Goal: Transaction & Acquisition: Obtain resource

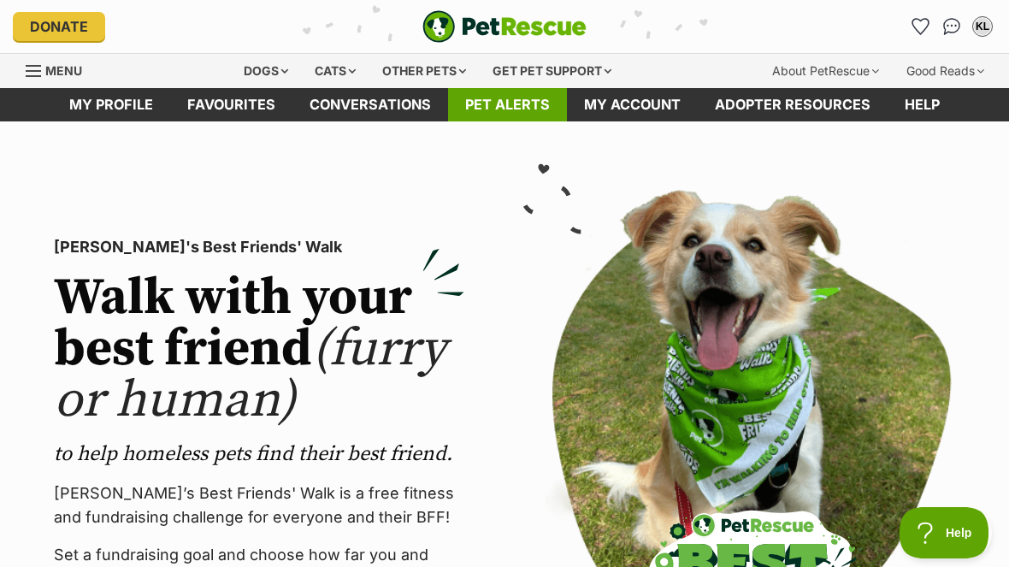
click at [505, 119] on link "Pet alerts" at bounding box center [507, 104] width 119 height 33
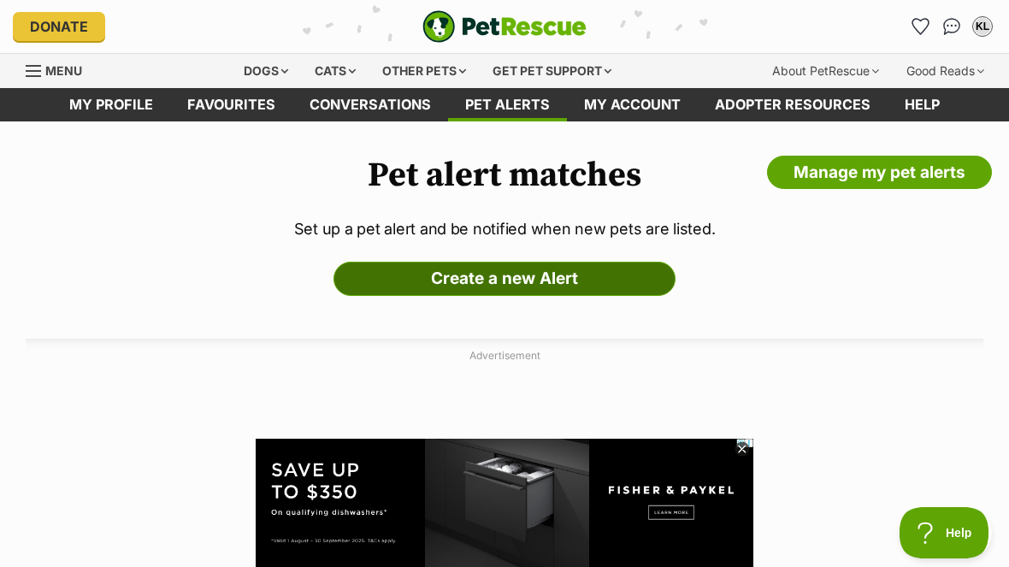
click at [412, 278] on link "Create a new Alert" at bounding box center [504, 279] width 342 height 34
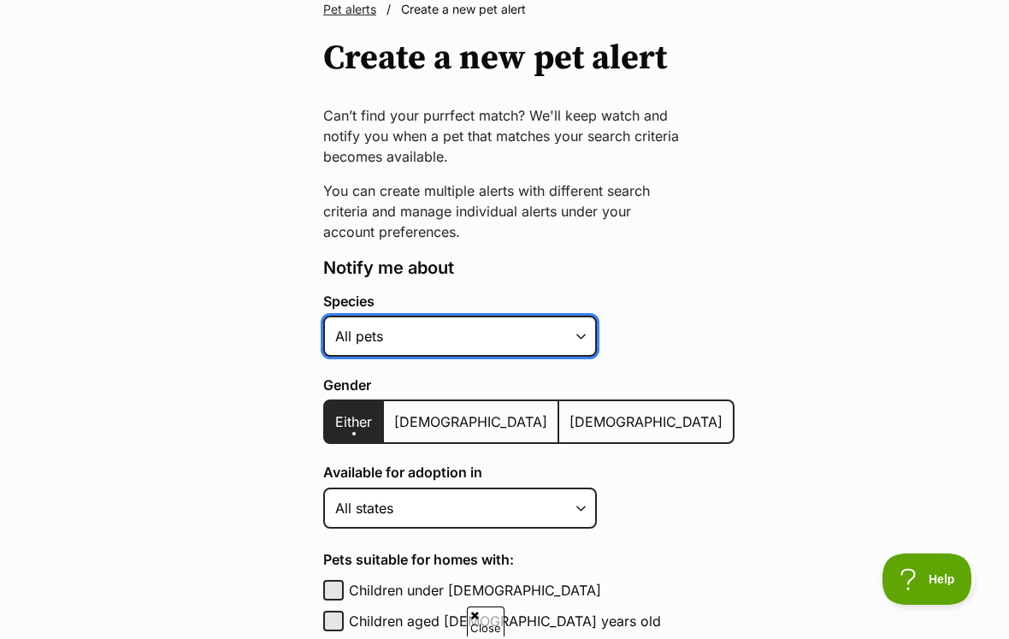
click at [582, 348] on select "Alpaca Bird Cat Chicken Cow Dog Donkey Duck Ferret Fish Goat Goose Guinea Fowl …" at bounding box center [460, 335] width 274 height 41
select select "1"
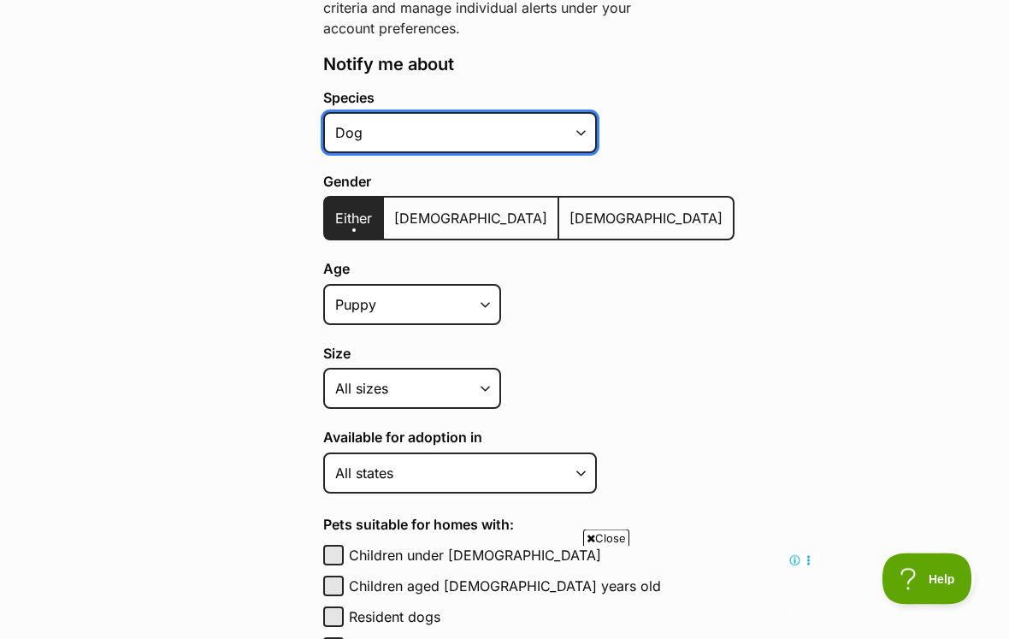
scroll to position [348, 0]
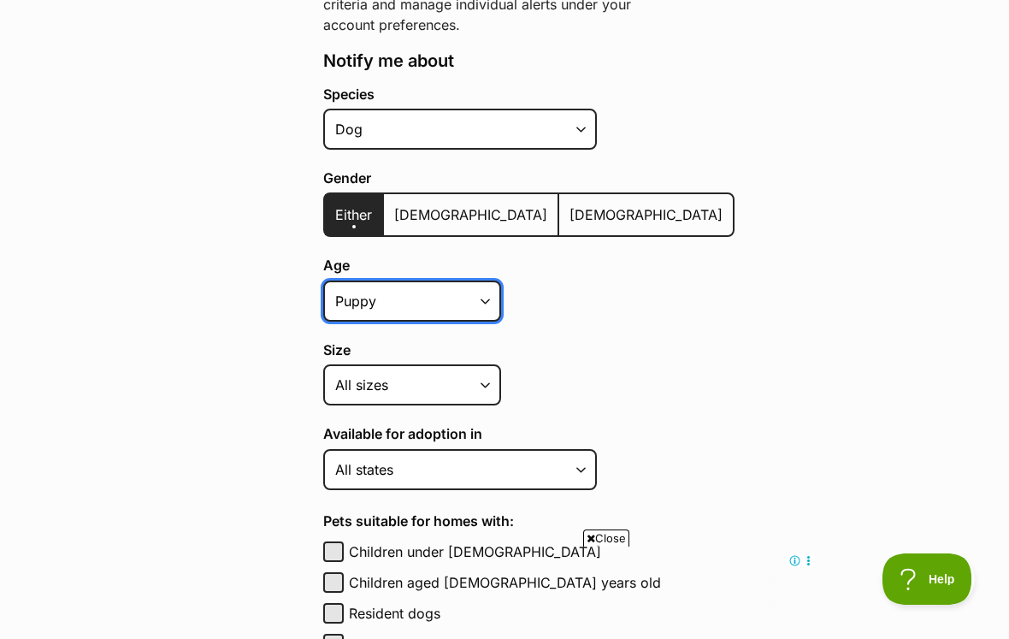
click at [469, 302] on select "Puppy Adult Senior All ages" at bounding box center [412, 300] width 178 height 41
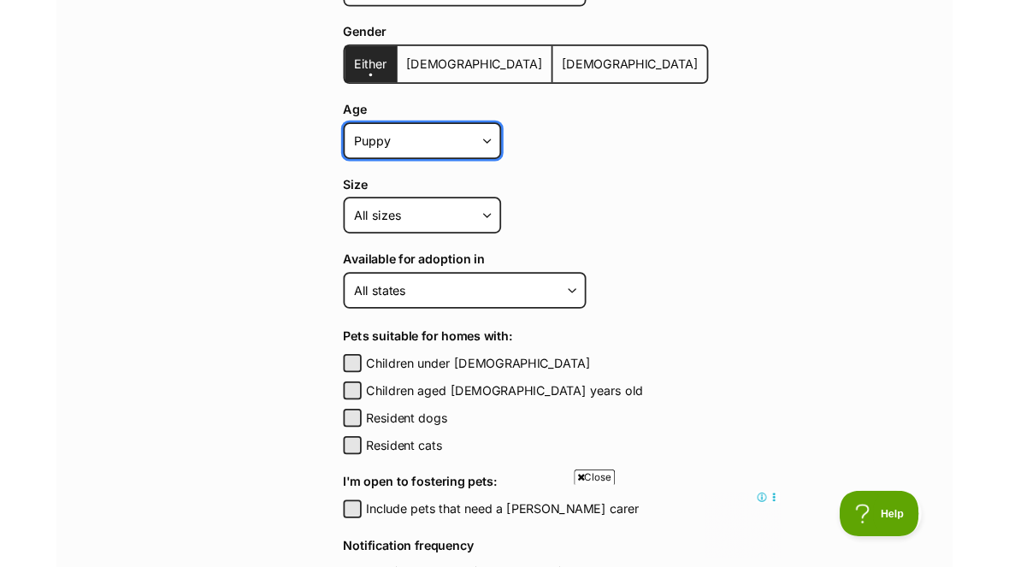
scroll to position [541, 0]
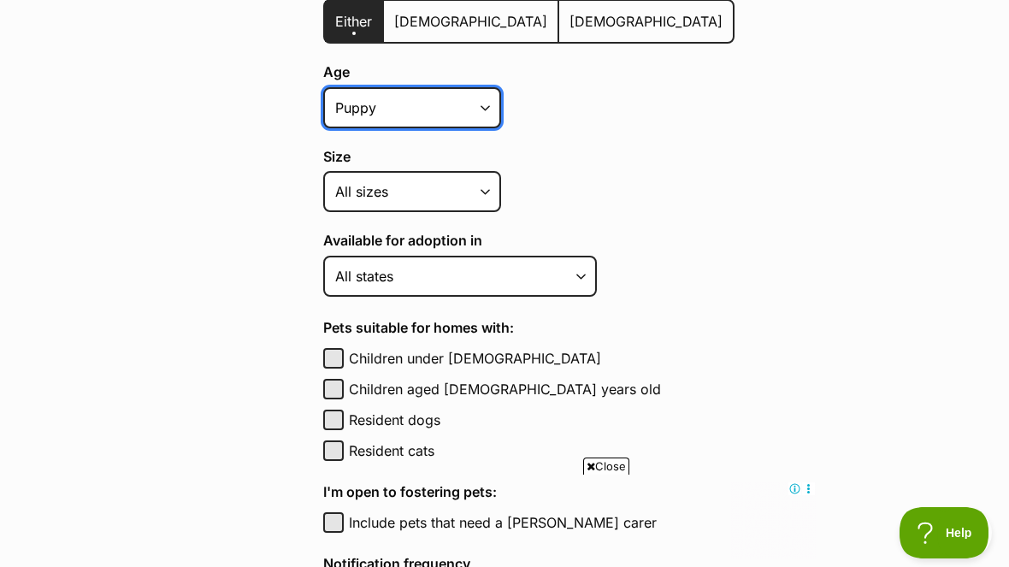
click at [465, 109] on select "Puppy Adult Senior All ages" at bounding box center [412, 107] width 178 height 41
select select "adult"
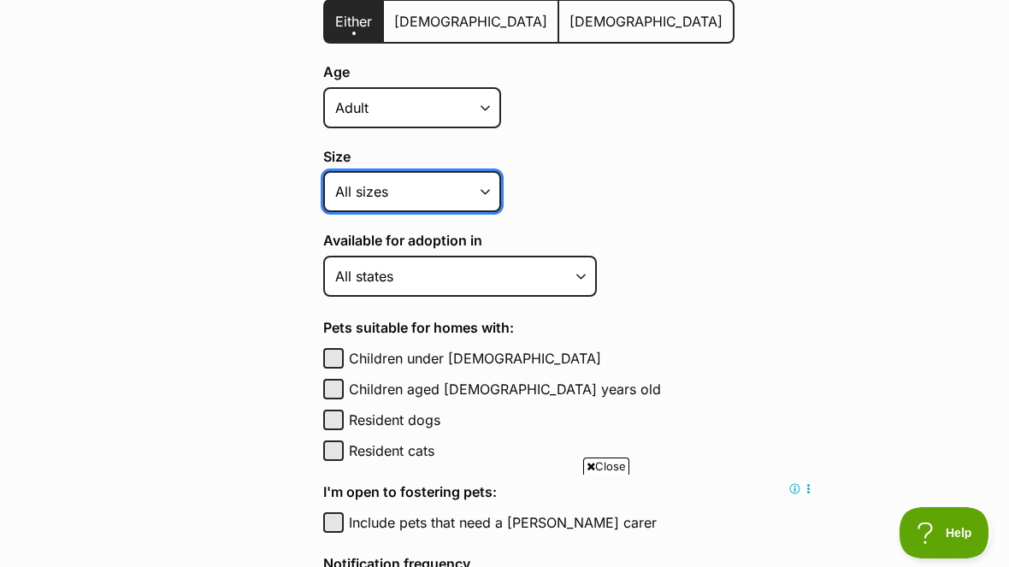
click at [354, 196] on select "Small Medium Large All sizes" at bounding box center [412, 191] width 178 height 41
select select "small"
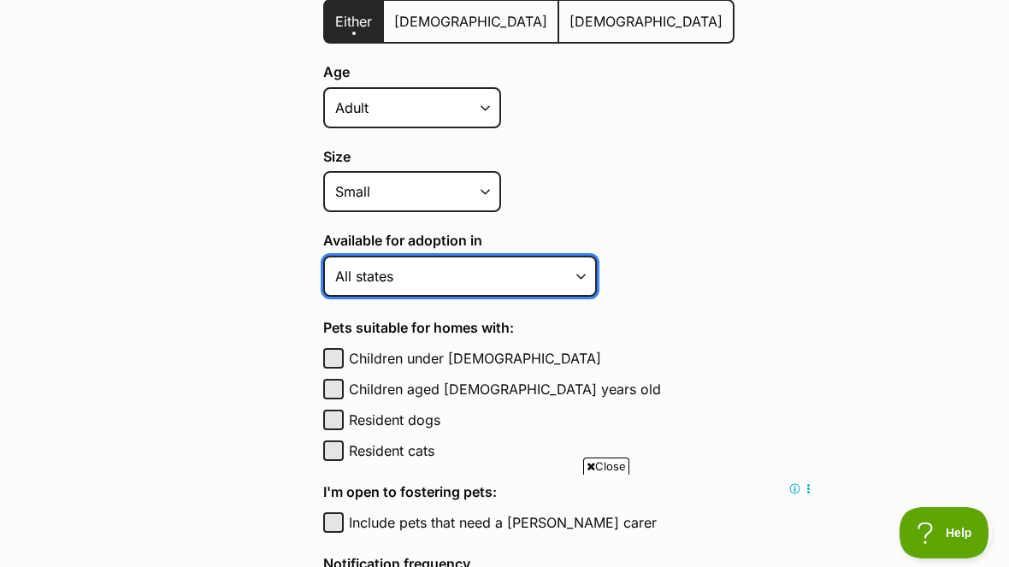
click at [356, 281] on select "Australian Capital Territory New South Wales Northern Territory Queensland Sout…" at bounding box center [460, 276] width 274 height 41
select select "1"
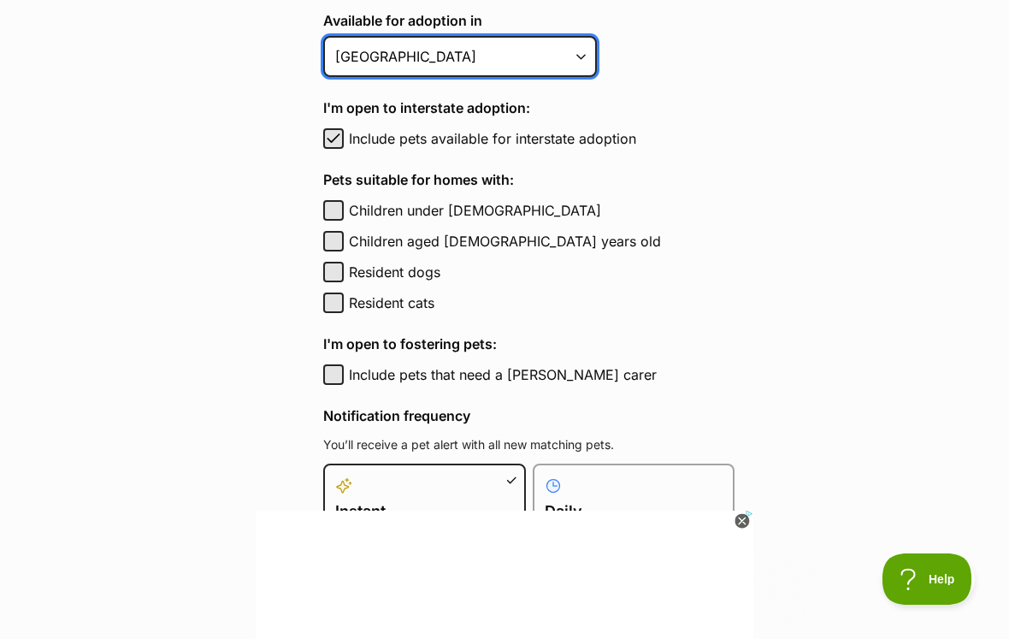
scroll to position [0, 0]
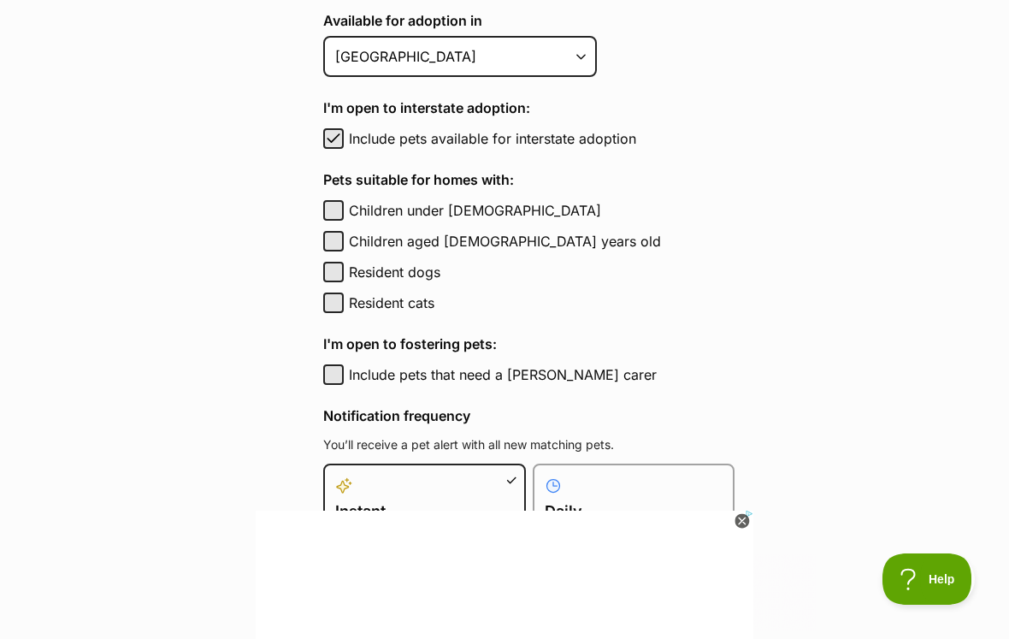
click at [330, 309] on button "Resident cats" at bounding box center [333, 302] width 21 height 21
checkbox input "true"
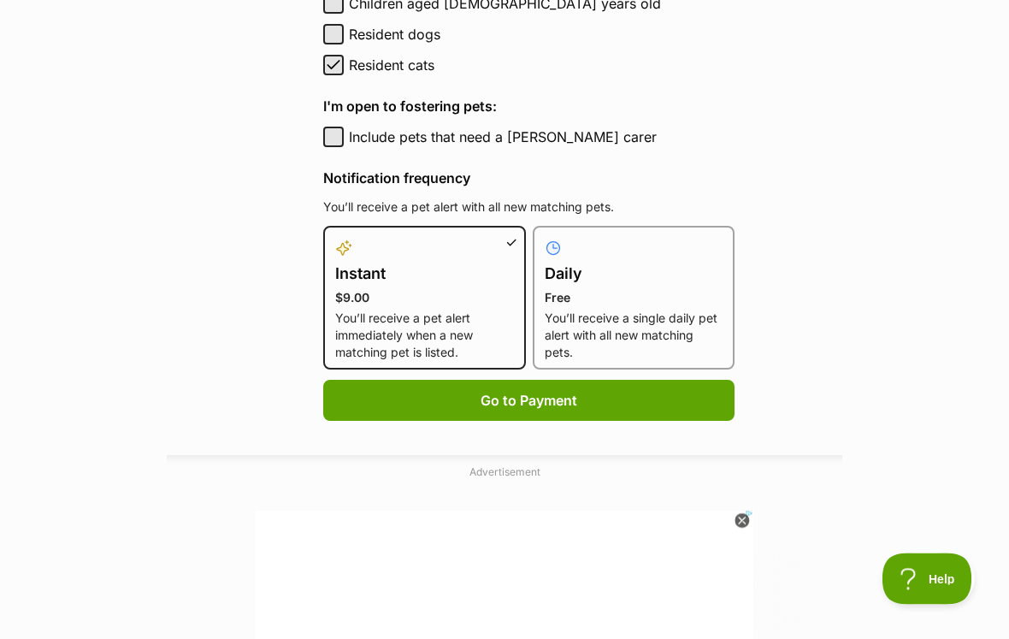
scroll to position [1005, 0]
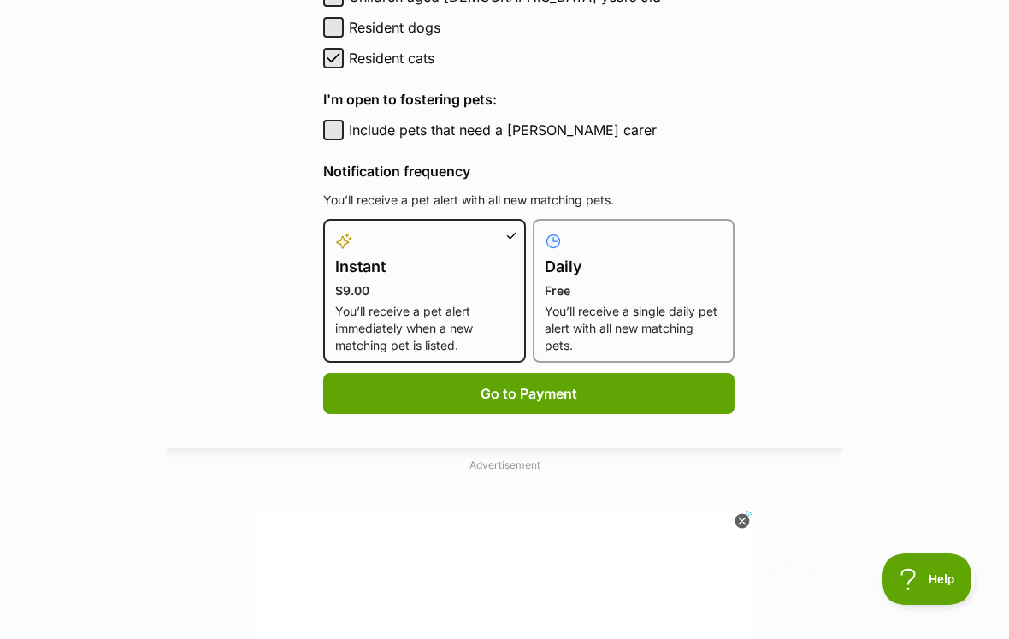
click at [586, 282] on p "Free" at bounding box center [634, 290] width 179 height 17
click at [544, 230] on input "Daily Free You’ll receive a single daily pet alert with all new matching pets." at bounding box center [543, 229] width 1 height 1
radio input "true"
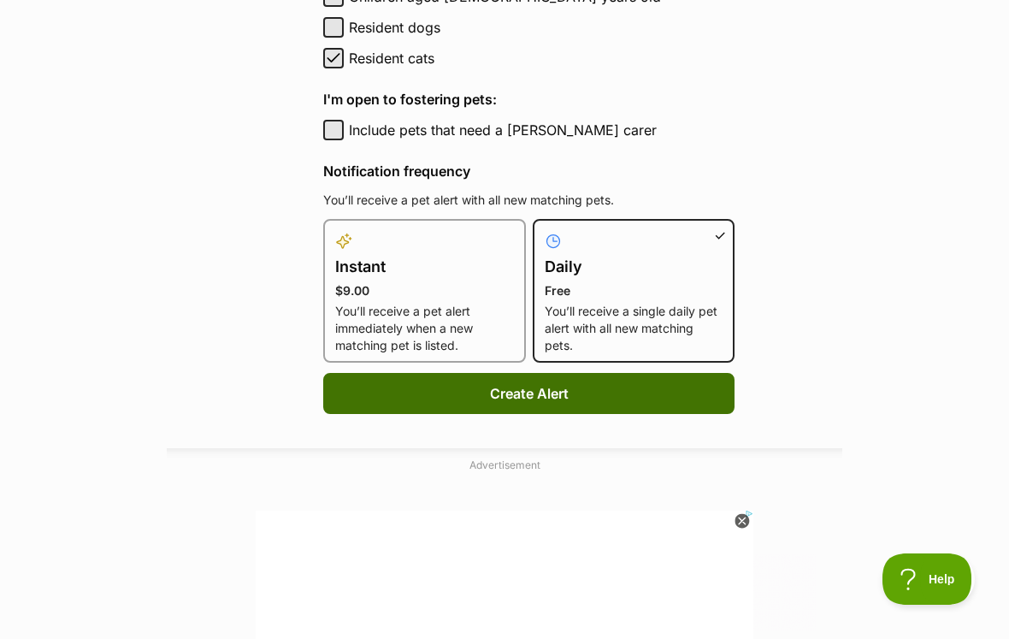
click at [421, 392] on button "Create Alert" at bounding box center [528, 393] width 411 height 41
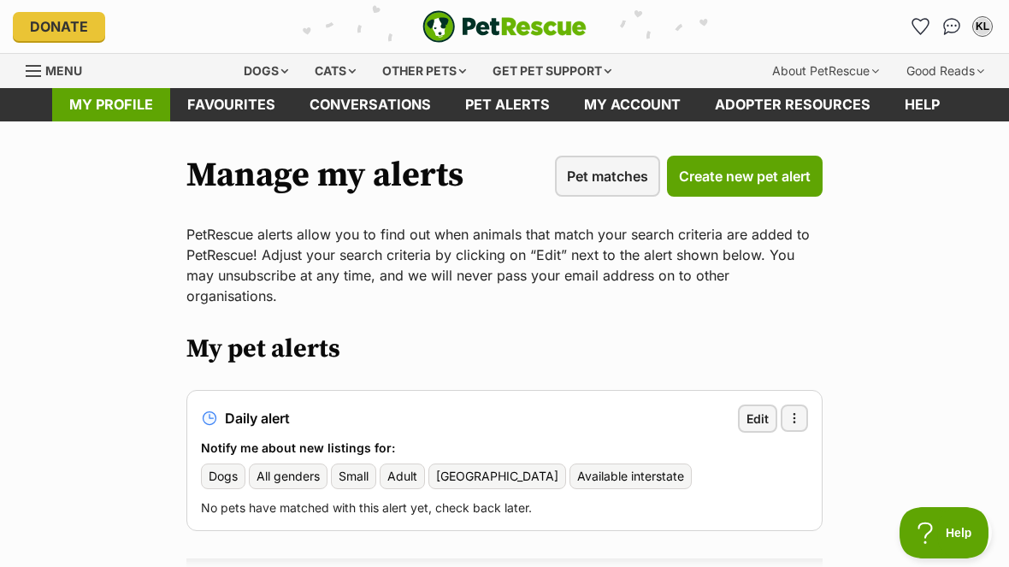
click at [97, 112] on link "My profile" at bounding box center [111, 104] width 118 height 33
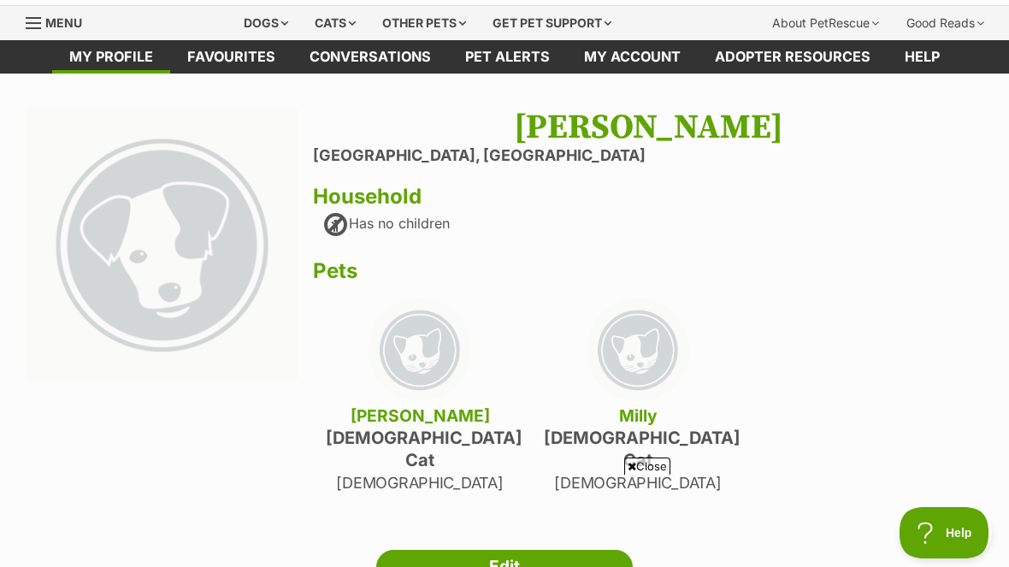
scroll to position [47, 0]
click at [621, 64] on link "My account" at bounding box center [632, 57] width 131 height 33
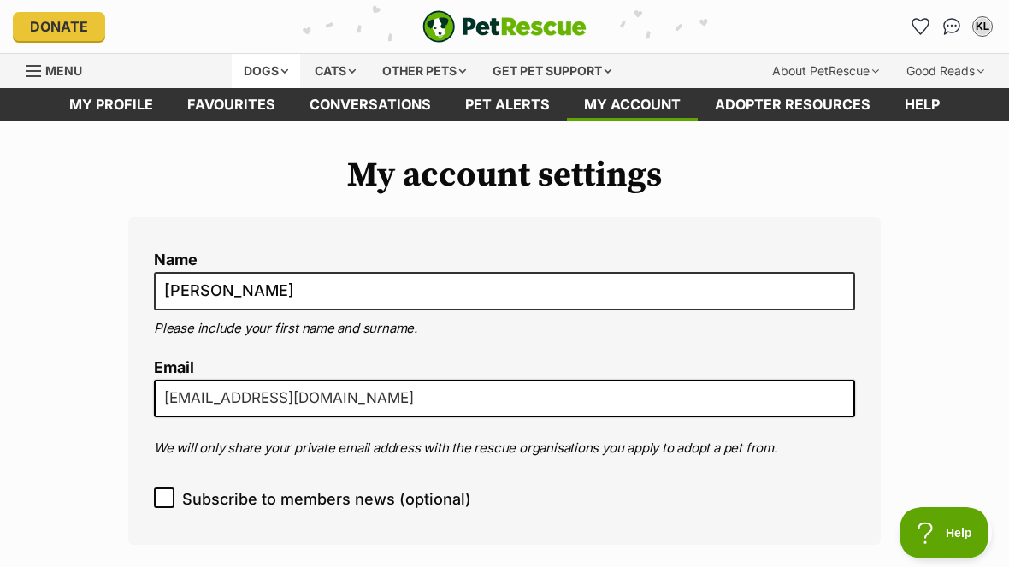
click at [236, 70] on div "Dogs" at bounding box center [266, 71] width 68 height 34
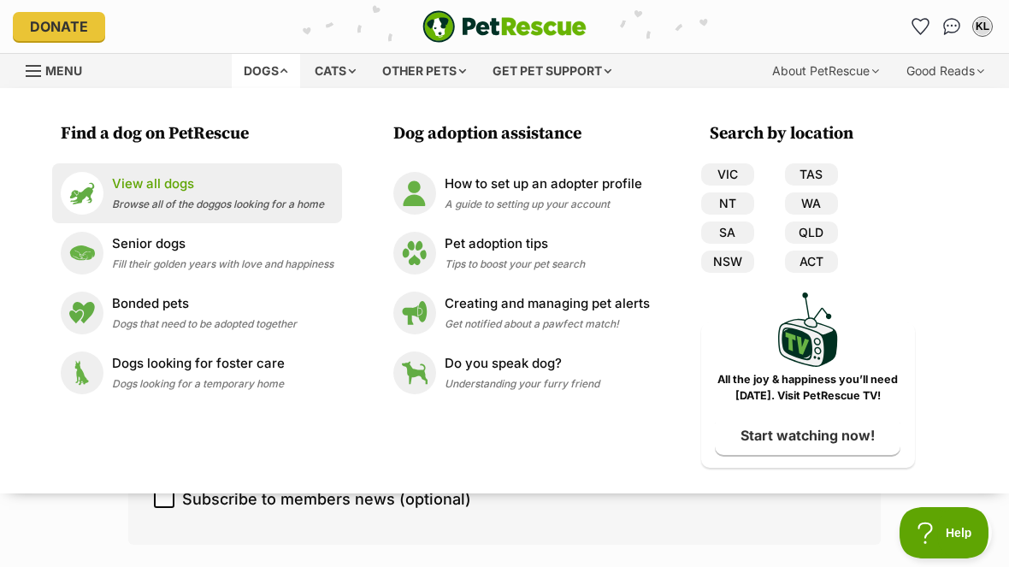
click at [150, 202] on span "Browse all of the doggos looking for a home" at bounding box center [218, 203] width 212 height 13
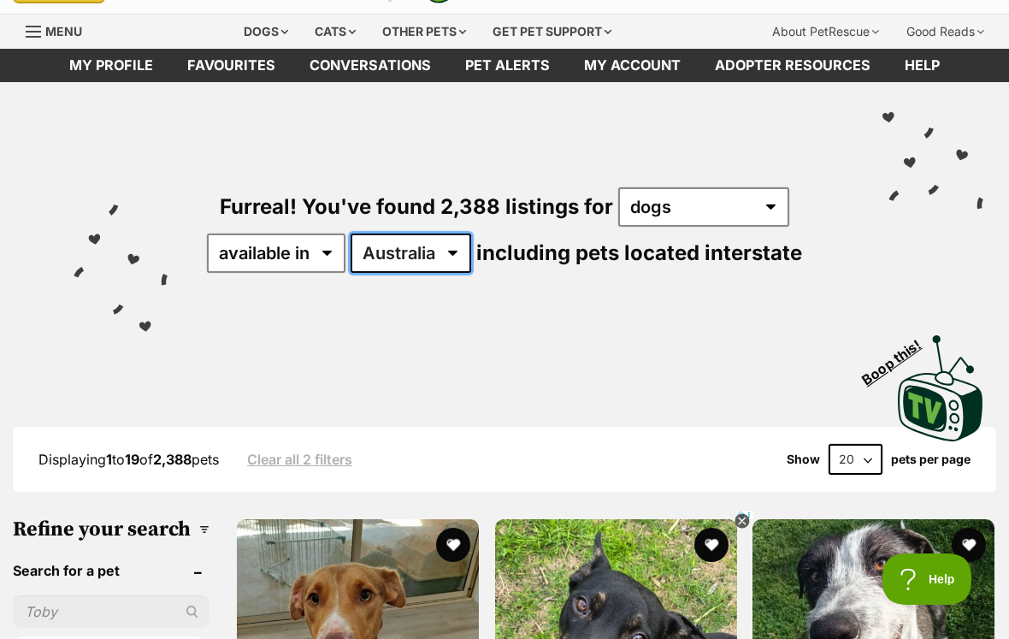
click at [458, 259] on select "Australia ACT NSW NT QLD SA TAS VIC WA" at bounding box center [411, 252] width 121 height 39
select select "NSW"
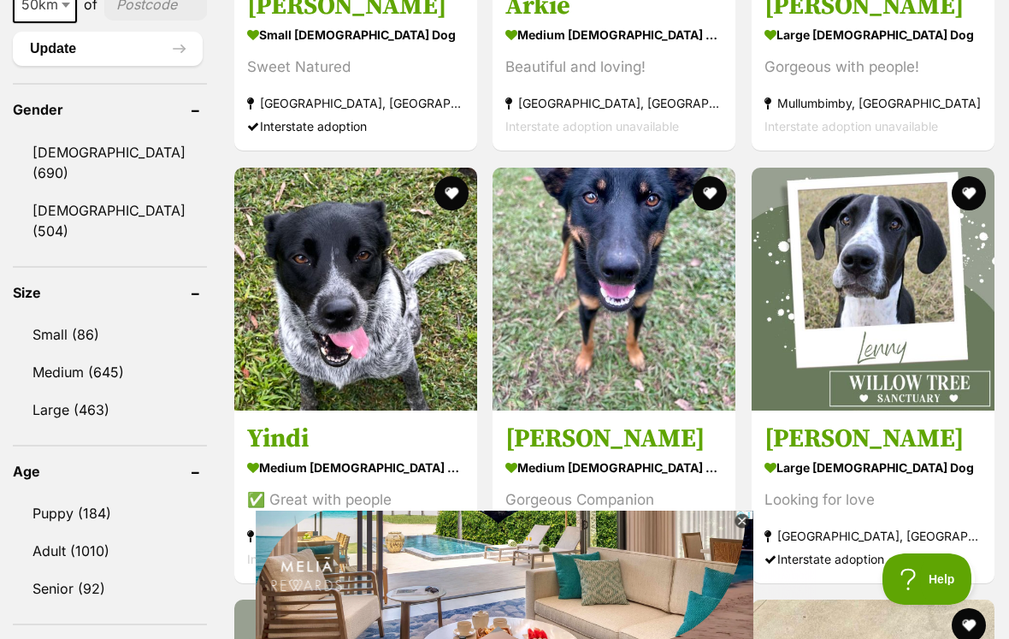
scroll to position [1413, 0]
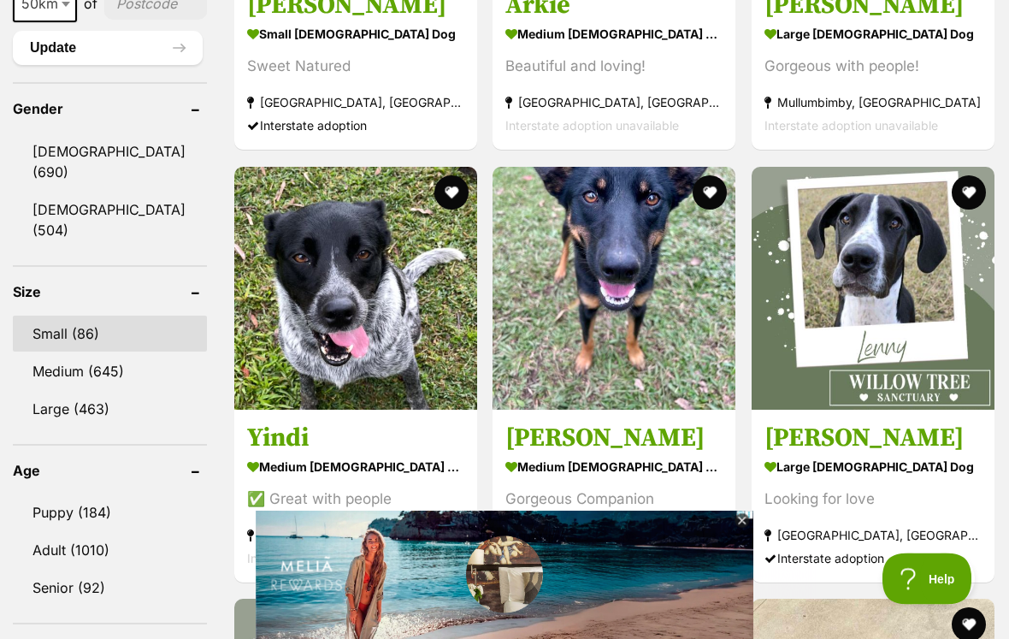
click at [50, 320] on link "Small (86)" at bounding box center [110, 334] width 194 height 36
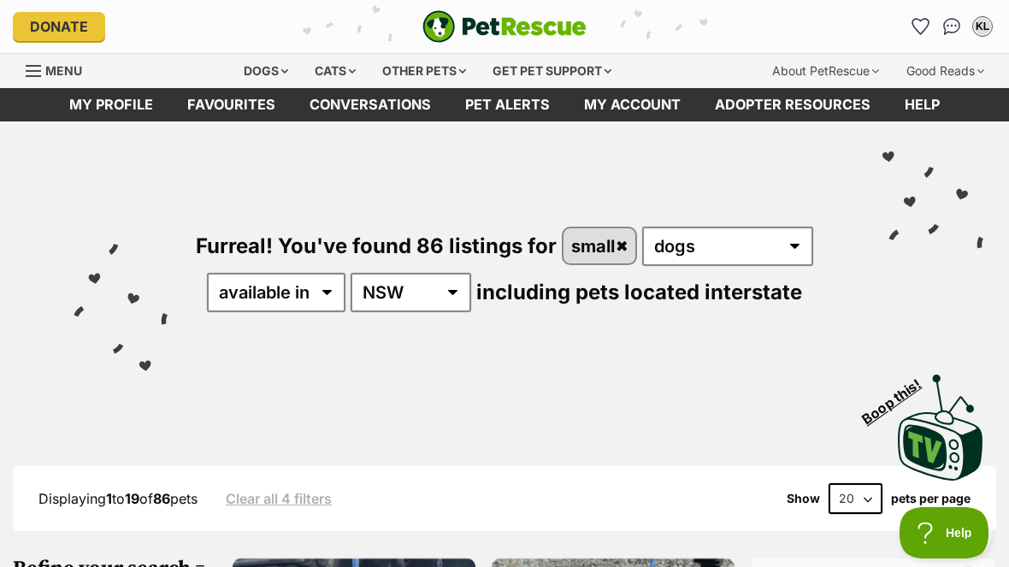
click at [19, 331] on div "Furreal! You've found 86 listings for small any type of pet cats dogs other pet…" at bounding box center [504, 302] width 1009 height 362
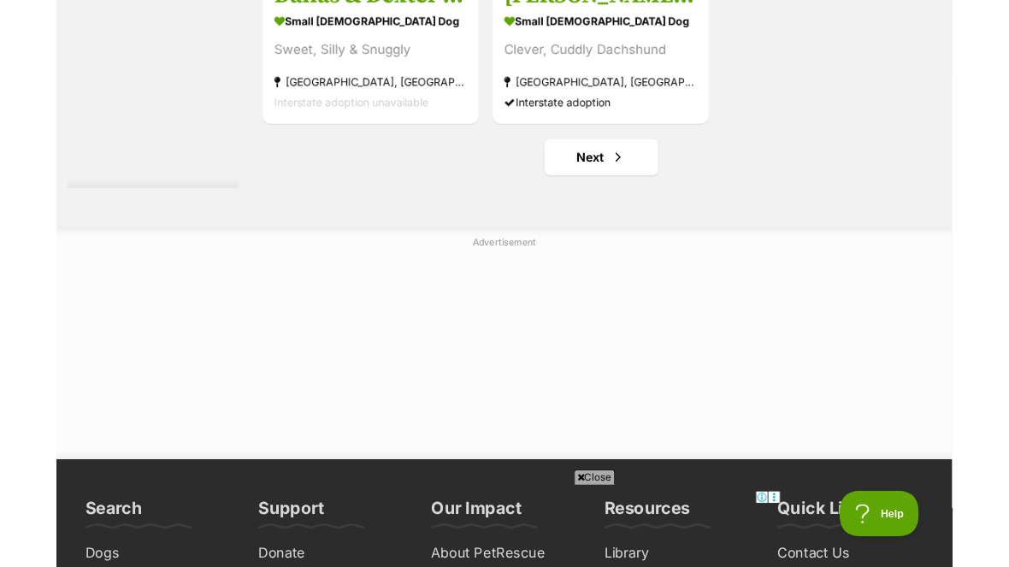
scroll to position [3582, 0]
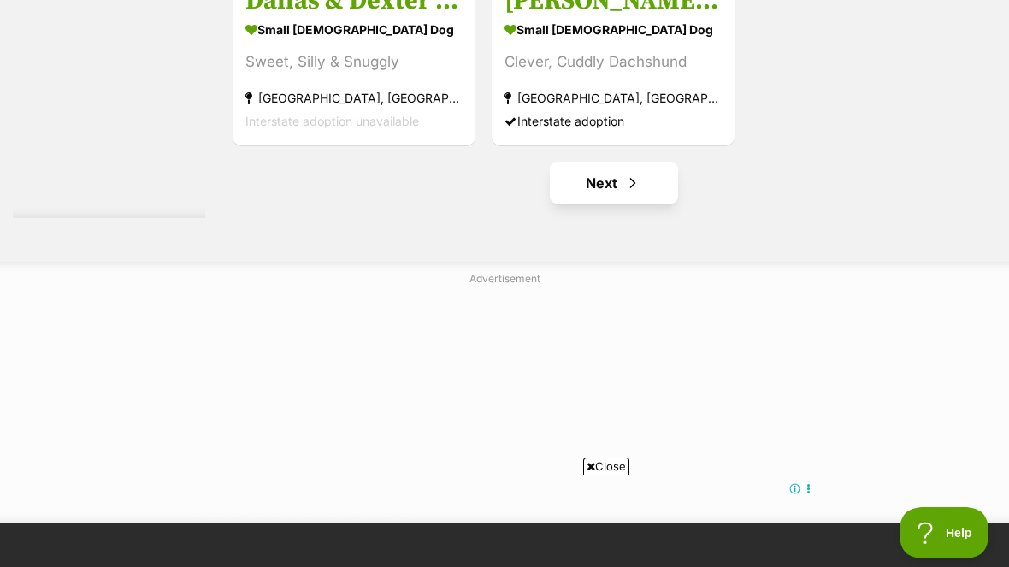
click at [581, 203] on link "Next" at bounding box center [614, 182] width 128 height 41
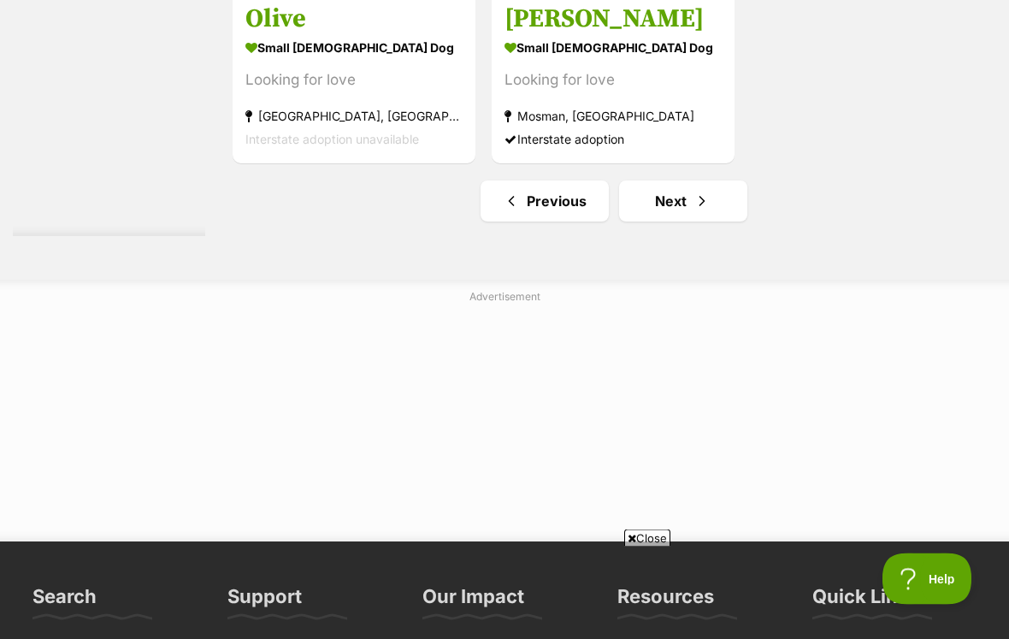
scroll to position [3565, 0]
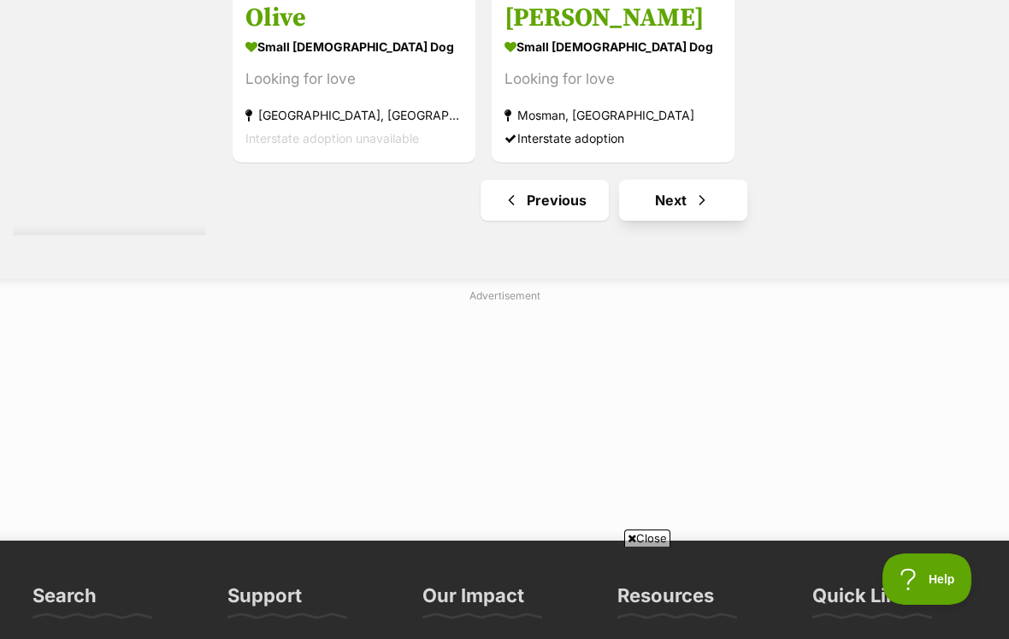
click at [649, 221] on link "Next" at bounding box center [683, 200] width 128 height 41
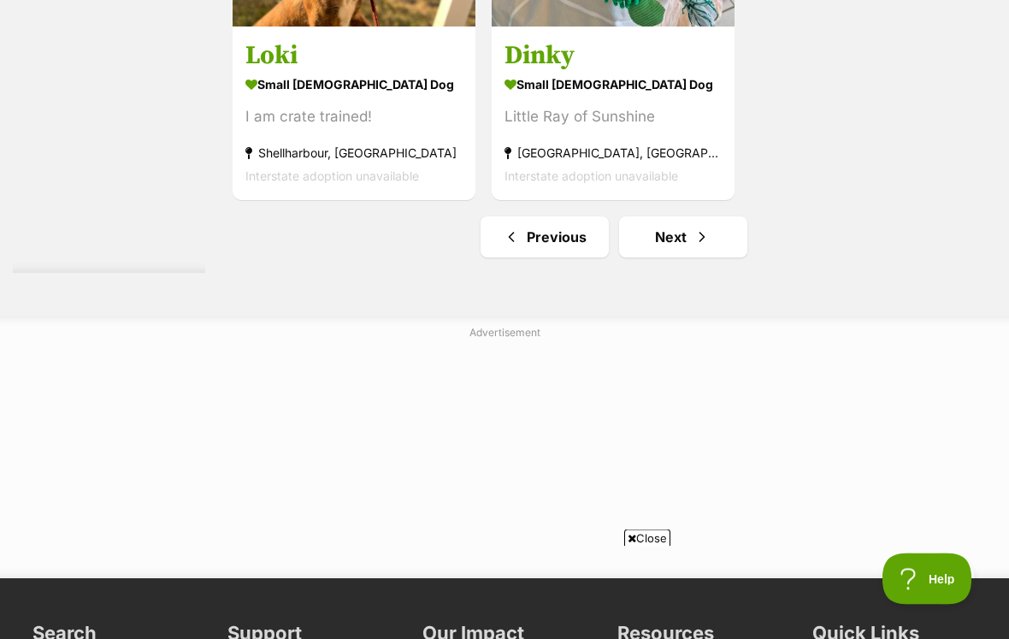
scroll to position [3688, 0]
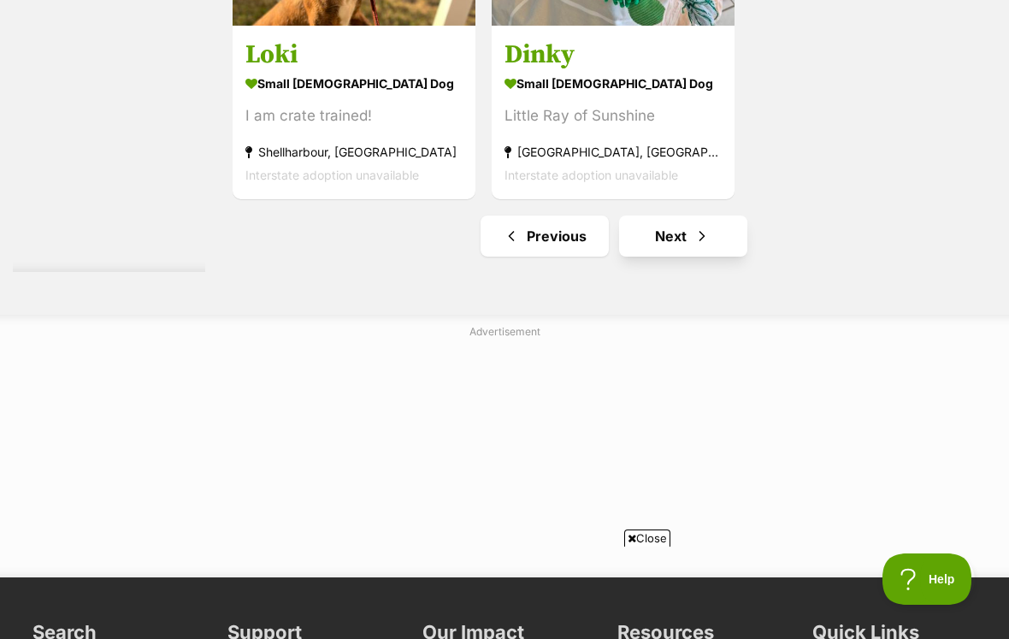
click at [651, 256] on link "Next" at bounding box center [683, 235] width 128 height 41
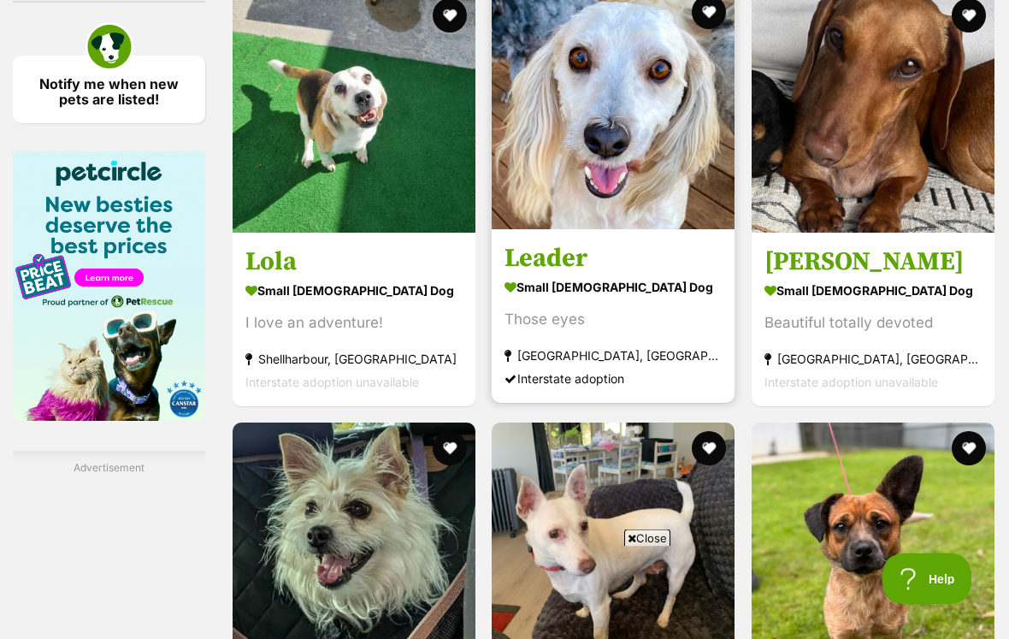
scroll to position [2616, 0]
click at [554, 209] on img at bounding box center [613, 107] width 243 height 243
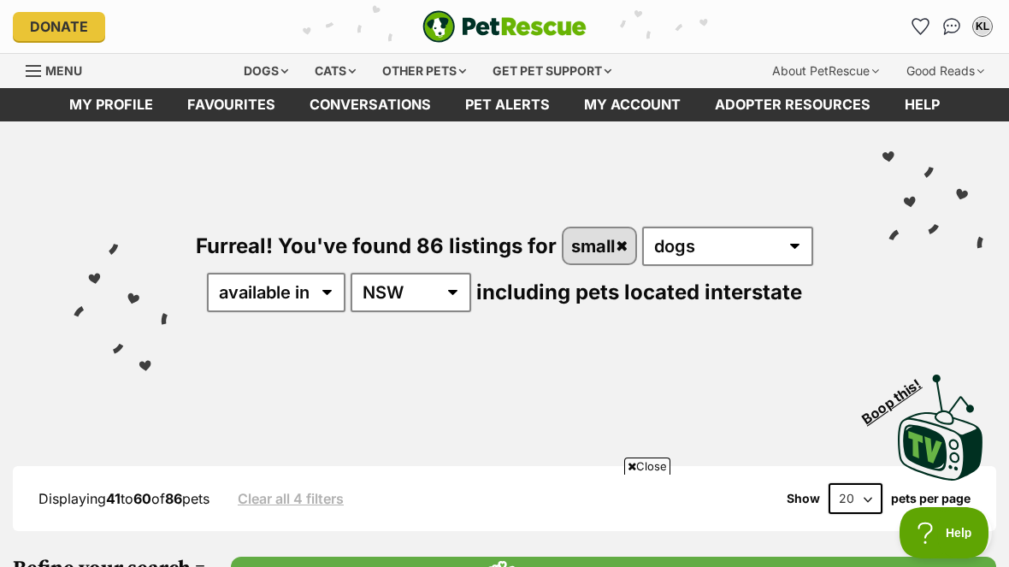
scroll to position [2688, 0]
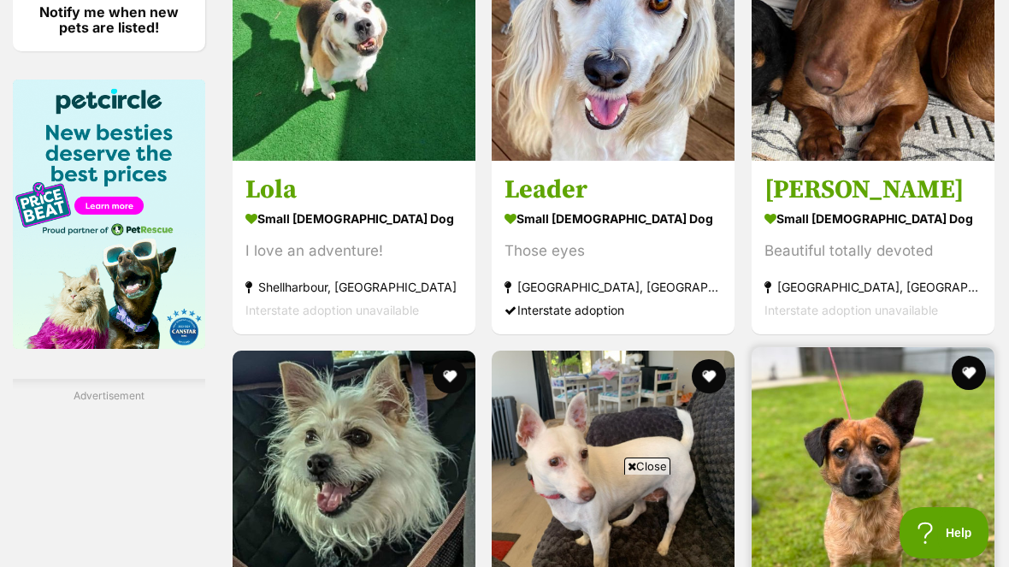
click at [947, 478] on img at bounding box center [872, 468] width 243 height 243
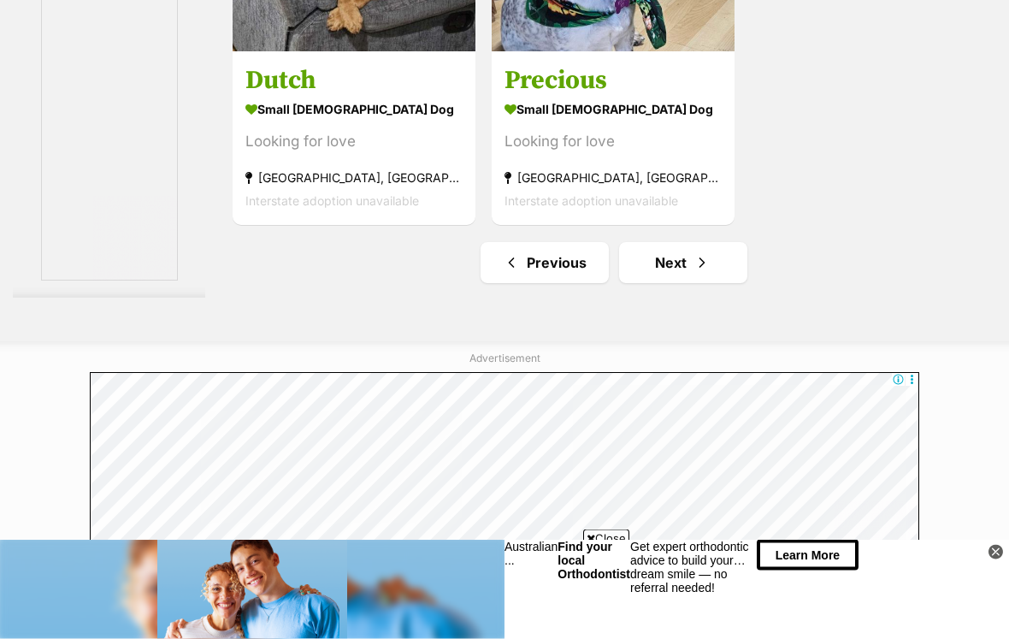
scroll to position [3503, 0]
click at [653, 283] on link "Next" at bounding box center [683, 262] width 128 height 41
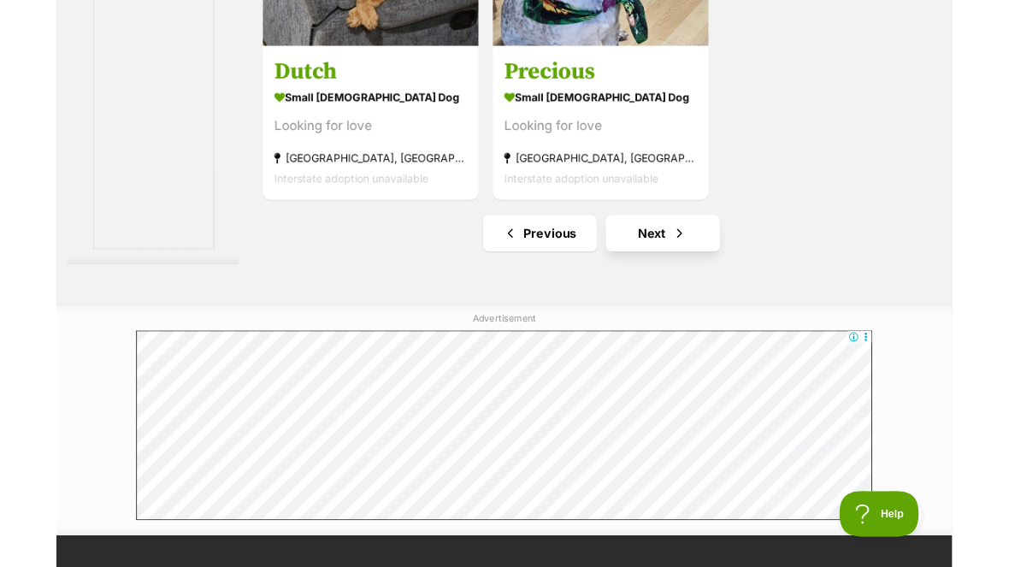
scroll to position [3574, 0]
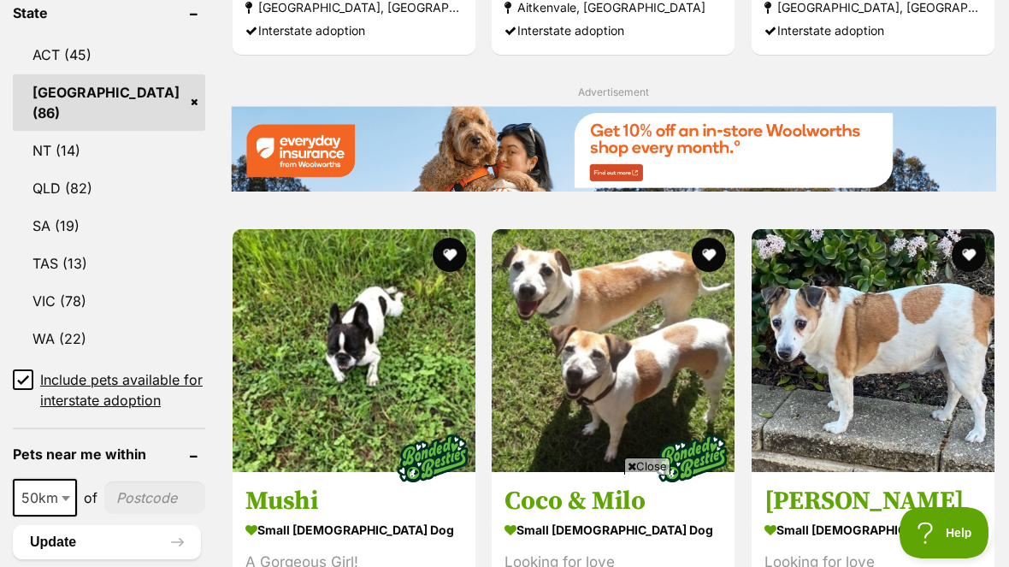
scroll to position [919, 0]
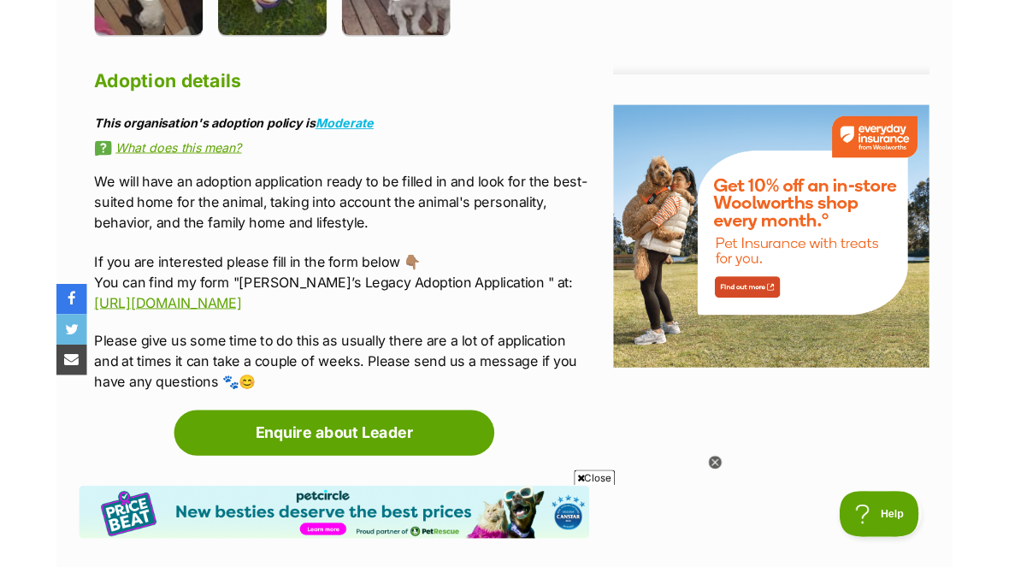
scroll to position [1966, 0]
